Goal: Transaction & Acquisition: Subscribe to service/newsletter

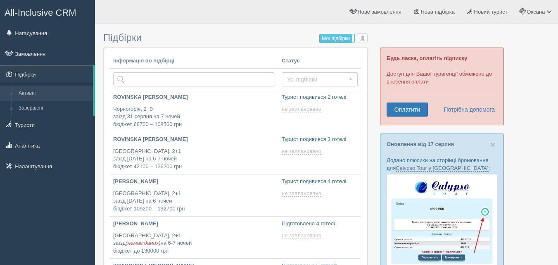
click at [67, 4] on link "All-Inclusive CRM" at bounding box center [47, 11] width 94 height 23
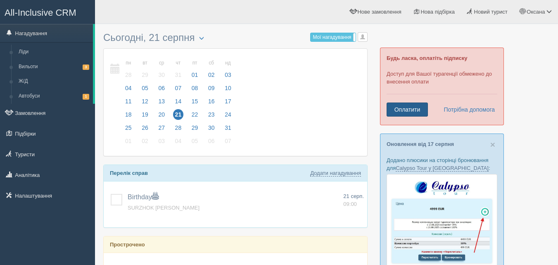
click at [406, 105] on link "Оплатити" at bounding box center [407, 109] width 41 height 14
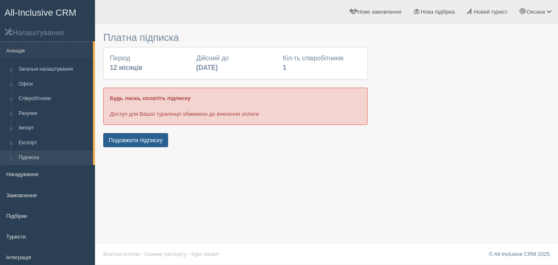
click at [152, 139] on button "Подовжити підписку" at bounding box center [135, 140] width 65 height 14
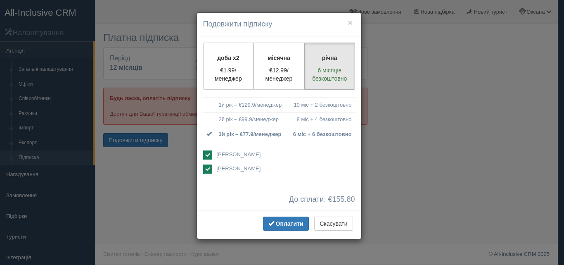
click at [206, 171] on ins at bounding box center [207, 168] width 9 height 9
checkbox input "false"
click at [286, 226] on span "Оплатити" at bounding box center [290, 223] width 28 height 7
